Goal: Task Accomplishment & Management: Use online tool/utility

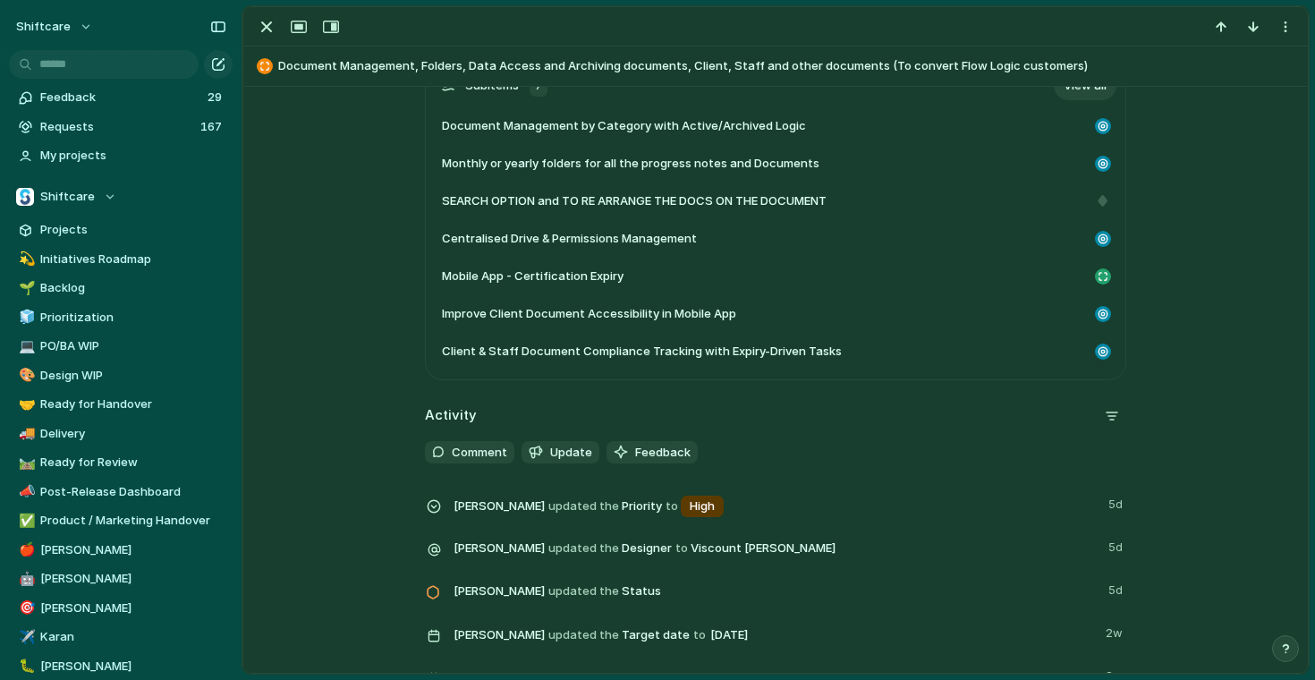
scroll to position [475, 0]
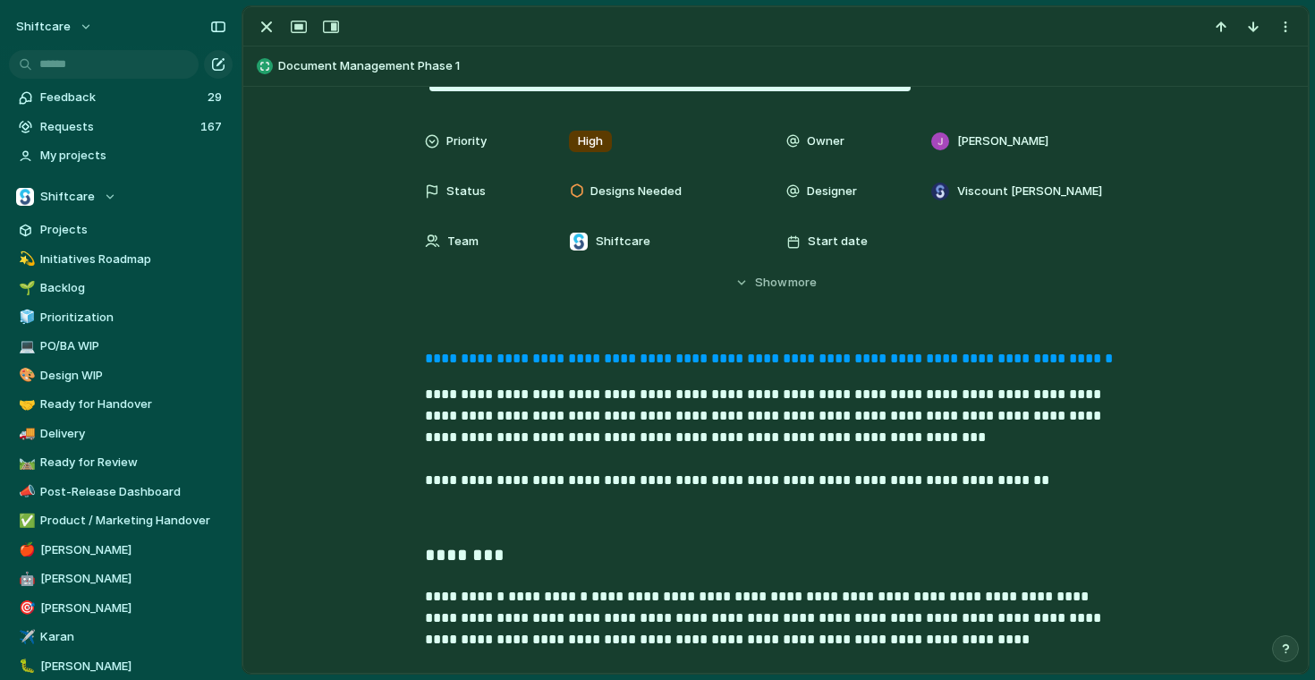
scroll to position [13, 0]
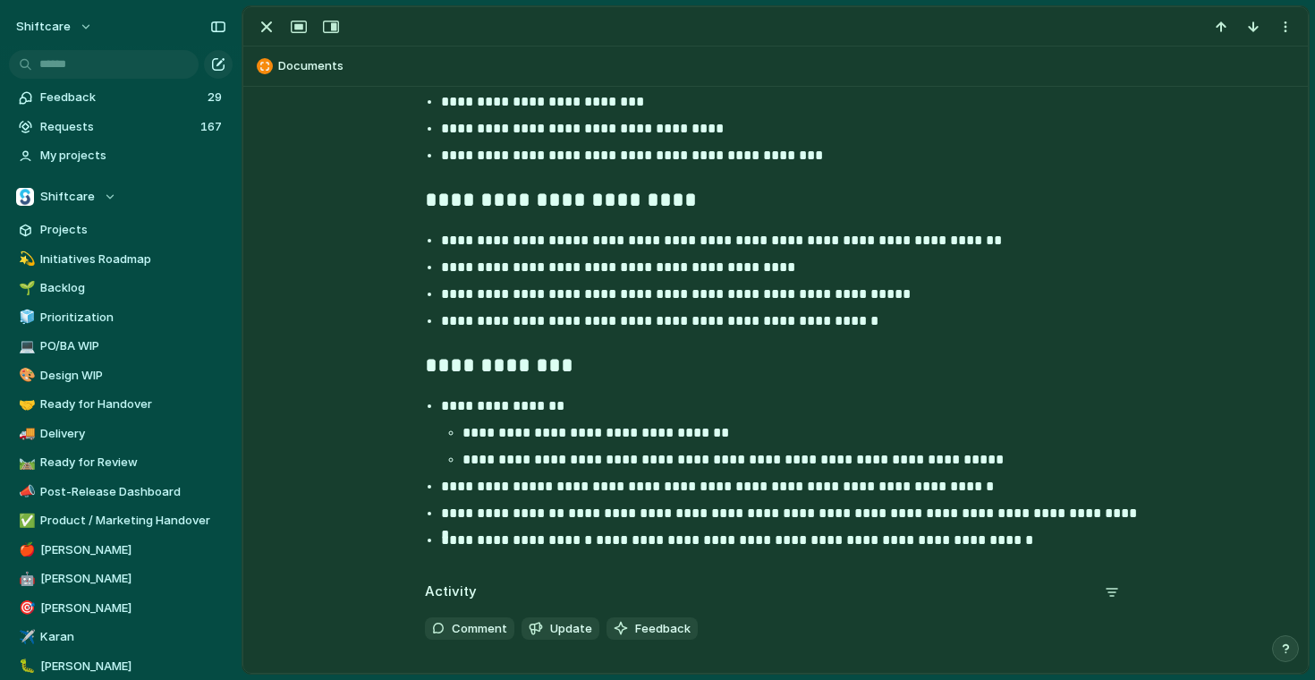
scroll to position [1824, 0]
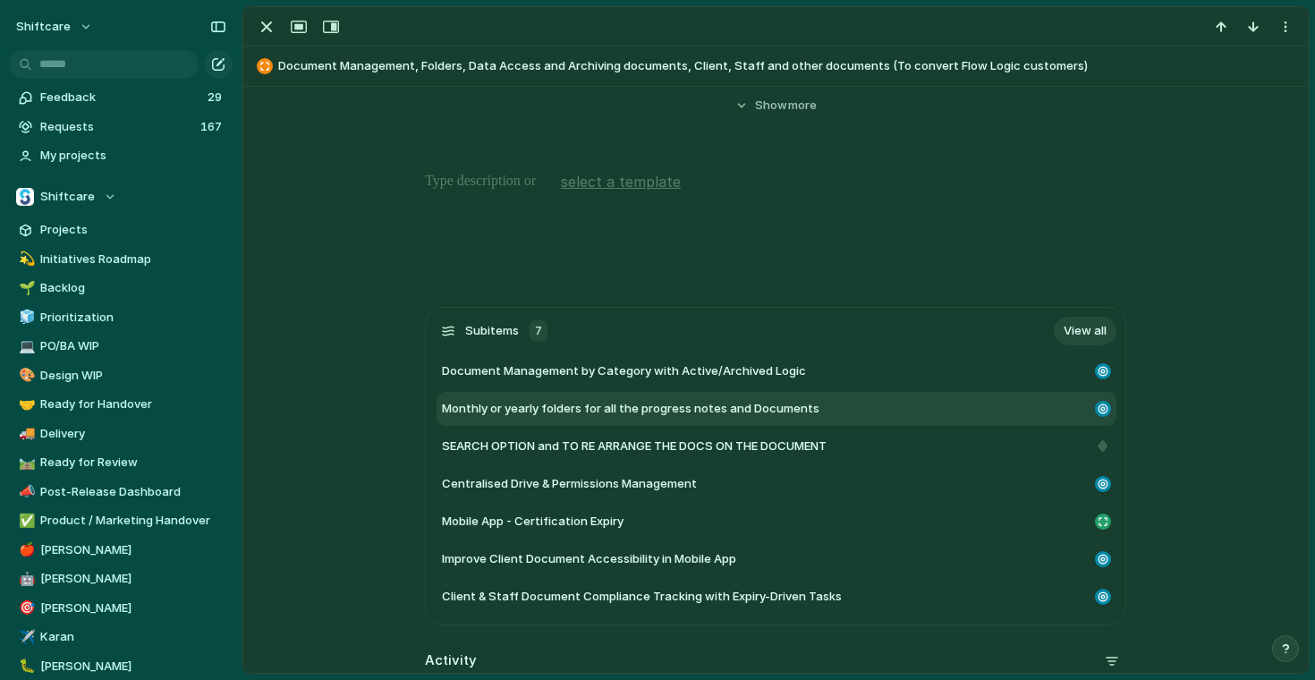
scroll to position [301, 0]
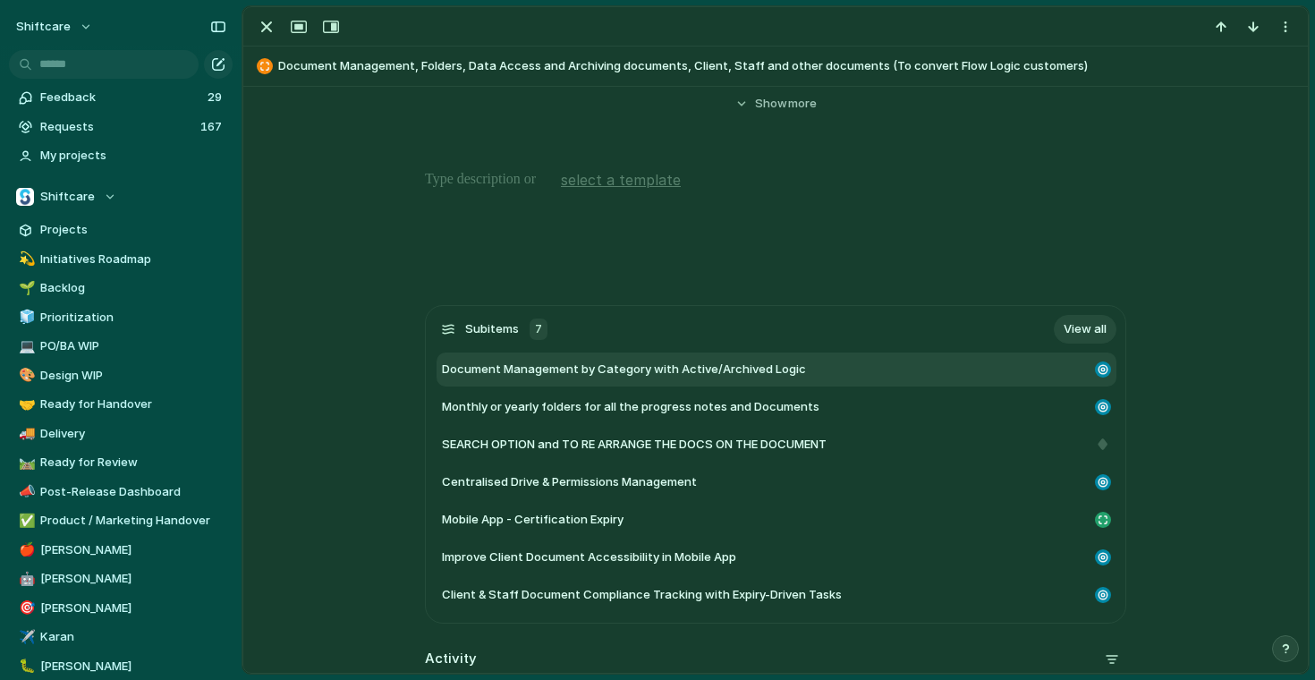
click at [720, 369] on span "Document Management by Category with Active/Archived Logic" at bounding box center [624, 369] width 364 height 18
type textarea "**********"
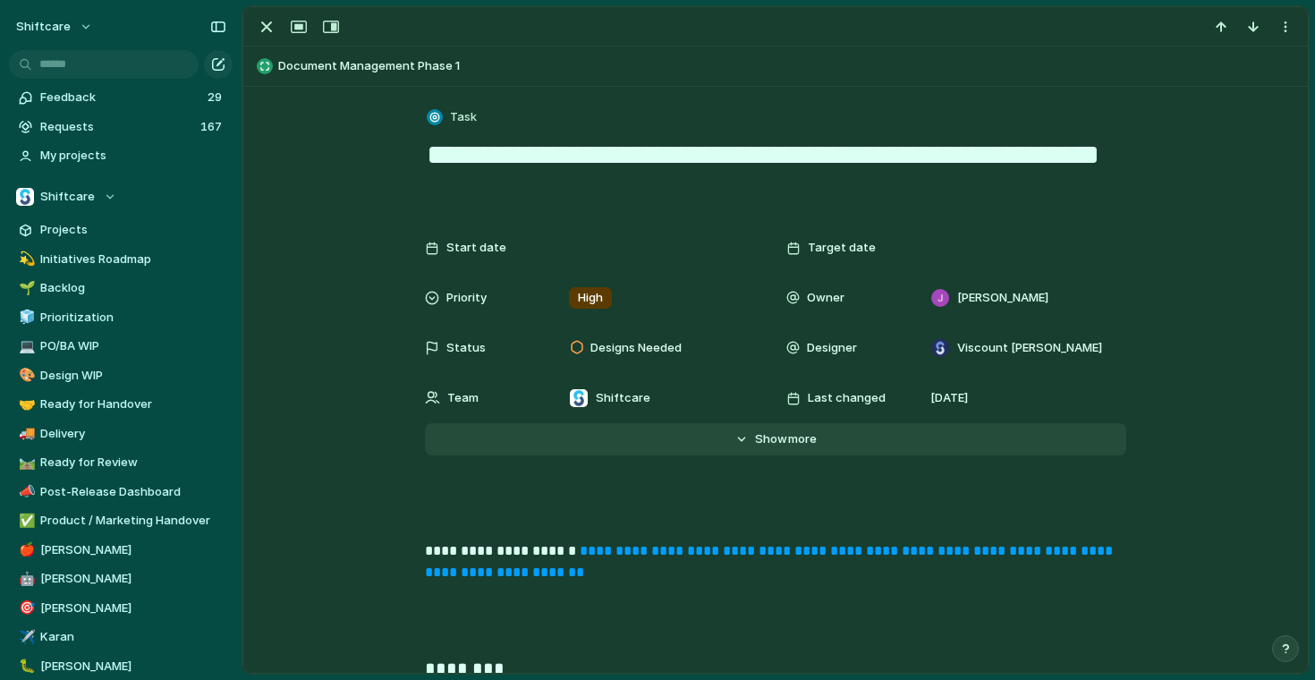
click at [742, 445] on button "Hide Show more" at bounding box center [775, 439] width 701 height 32
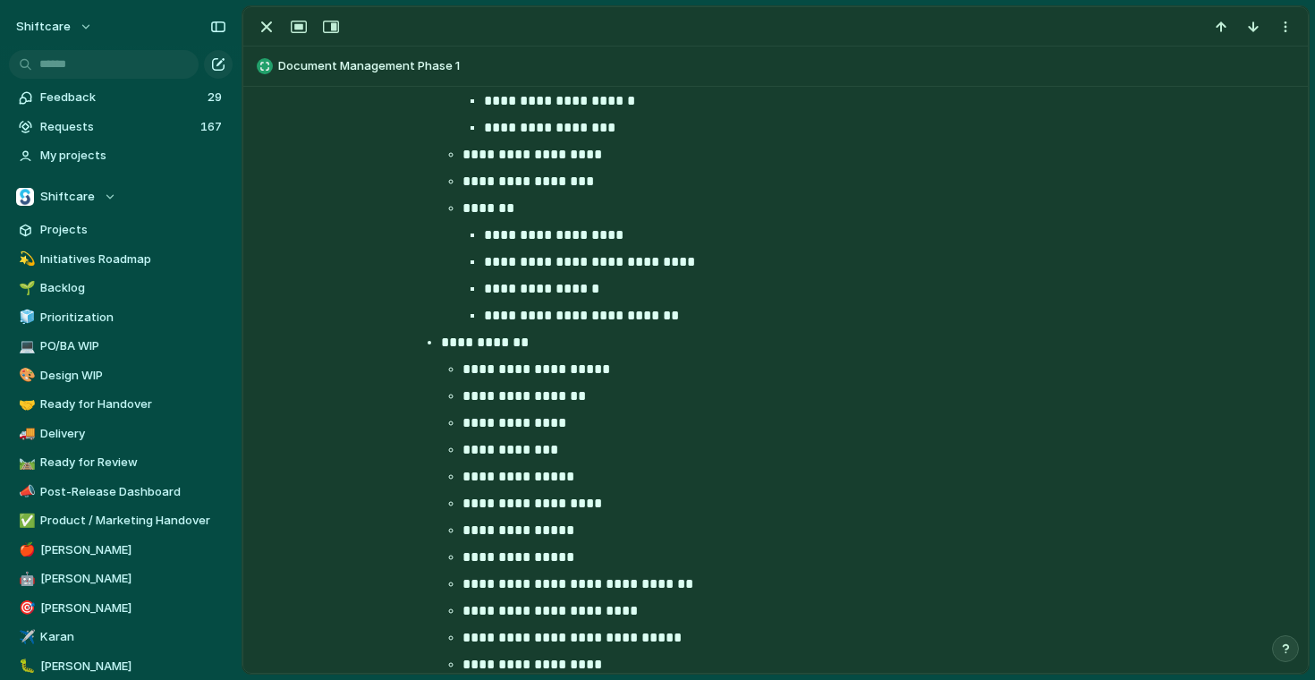
scroll to position [6589, 0]
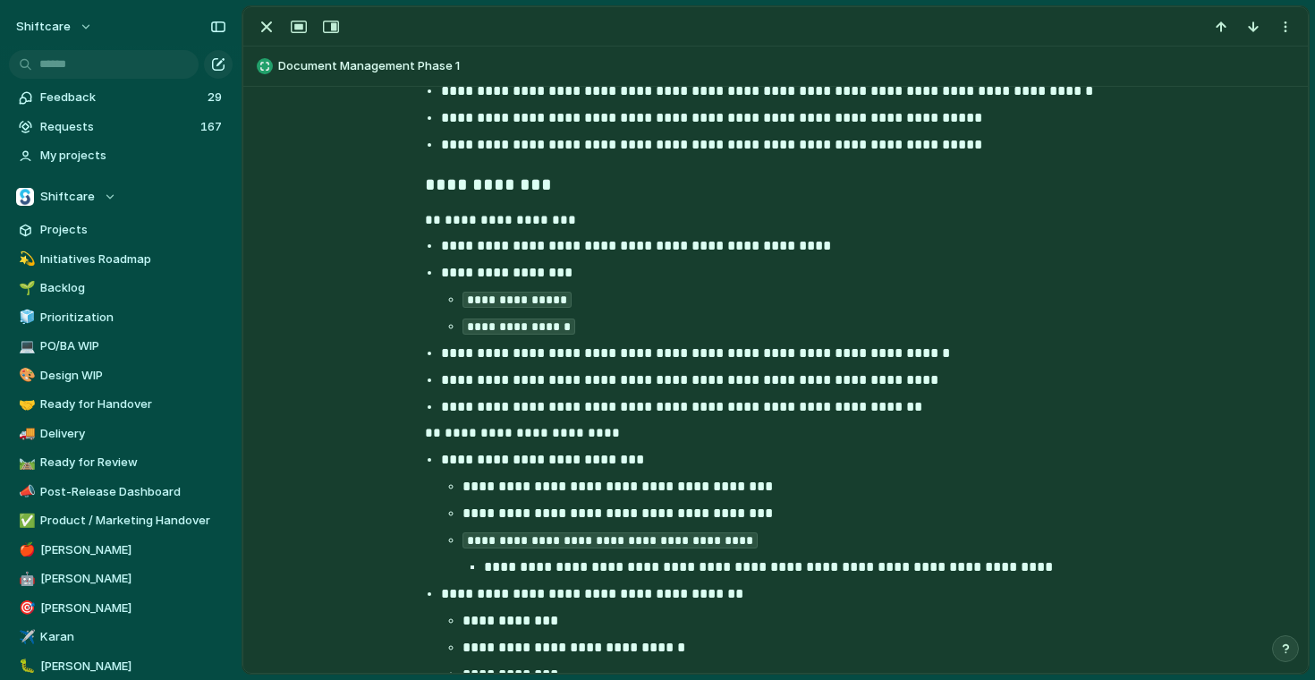
scroll to position [863, 0]
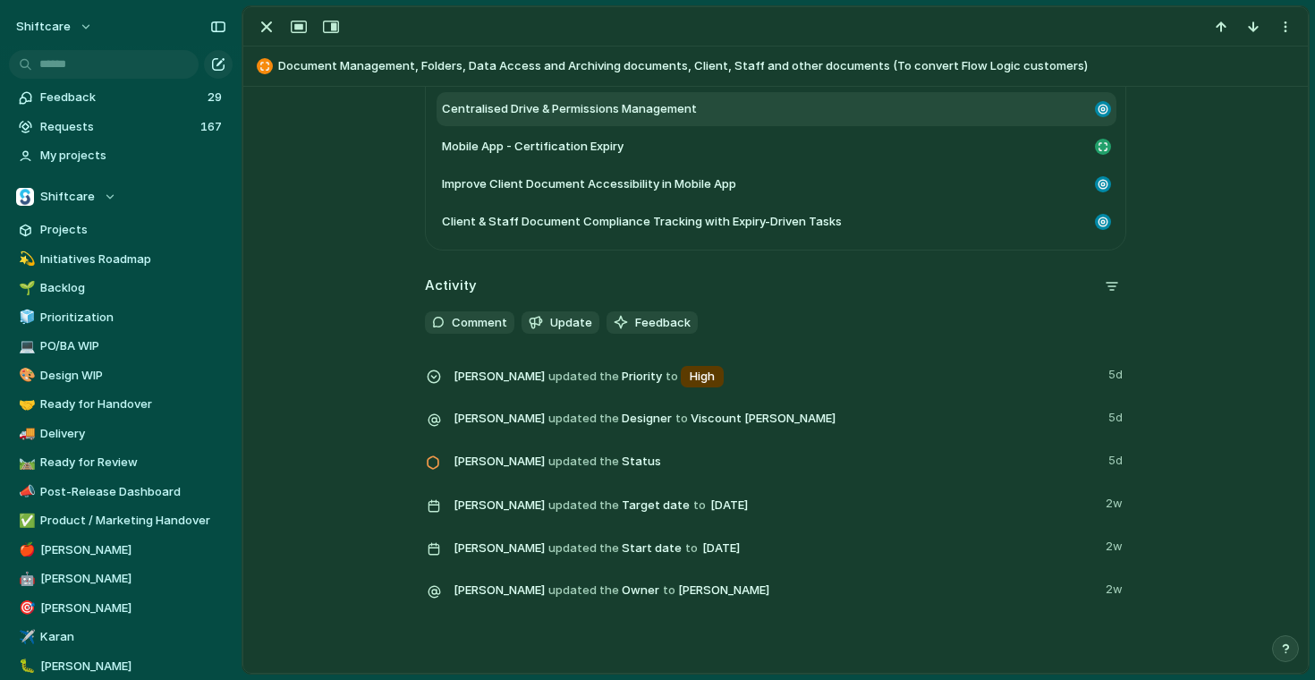
scroll to position [751, 0]
